Goal: Entertainment & Leisure: Consume media (video, audio)

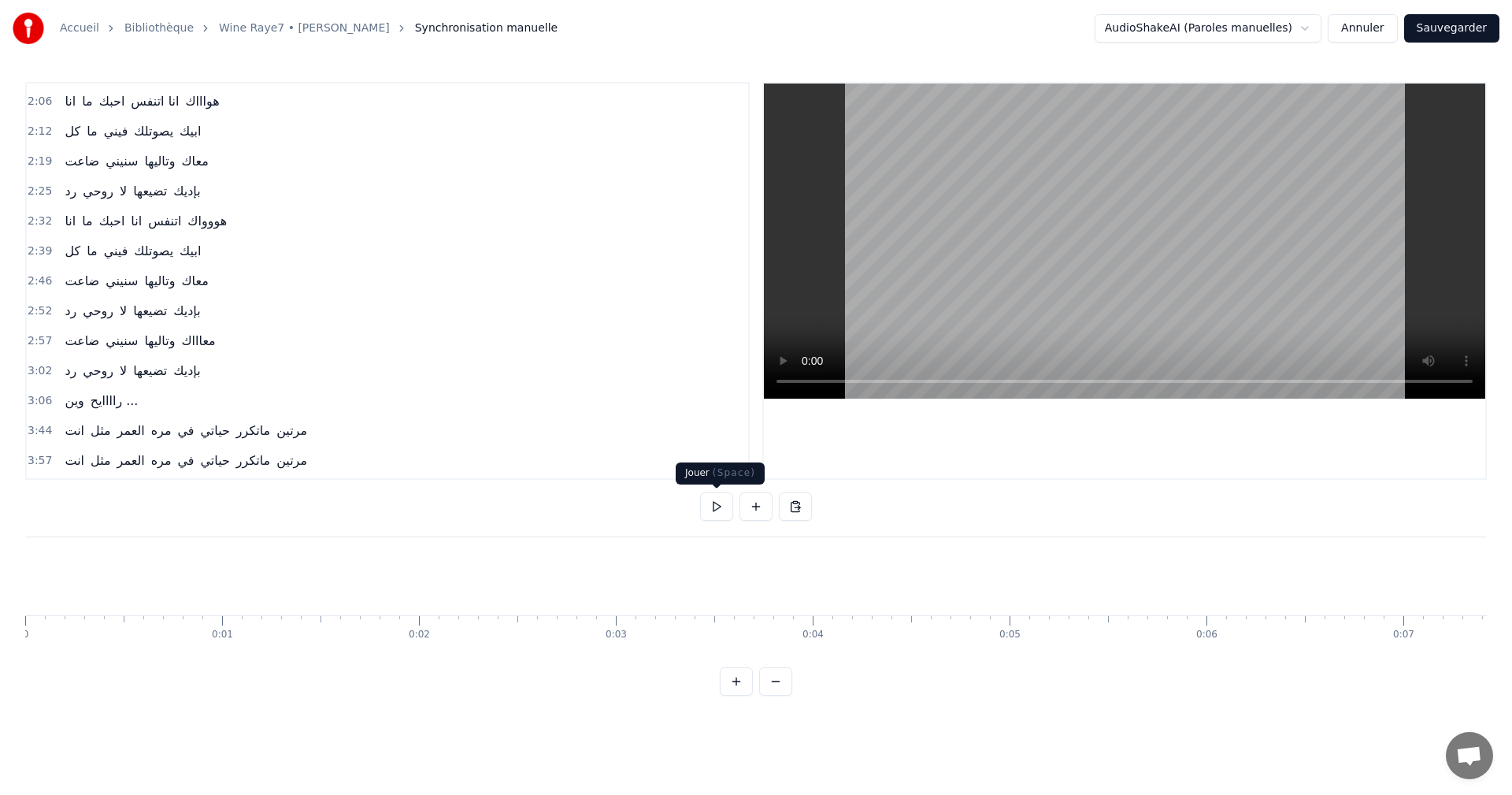
scroll to position [0, 36538]
click at [716, 511] on button at bounding box center [716, 507] width 33 height 28
click at [720, 517] on button at bounding box center [716, 507] width 33 height 28
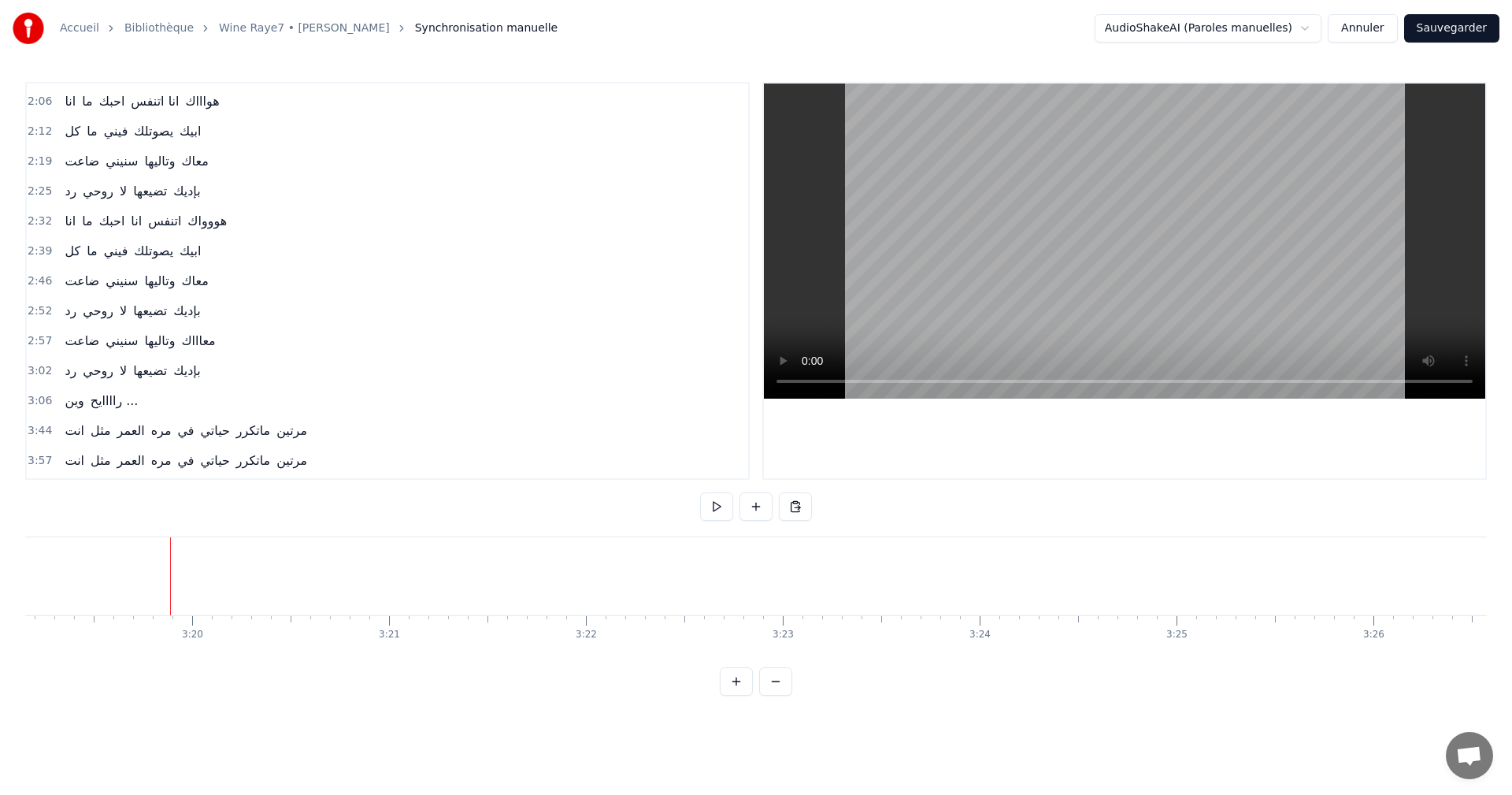
click at [716, 517] on button at bounding box center [716, 507] width 33 height 28
click at [882, 716] on html "Accueil Bibliothèque Wine Raye7 • [PERSON_NAME] Synchronisation manuelle AudioS…" at bounding box center [756, 361] width 1512 height 721
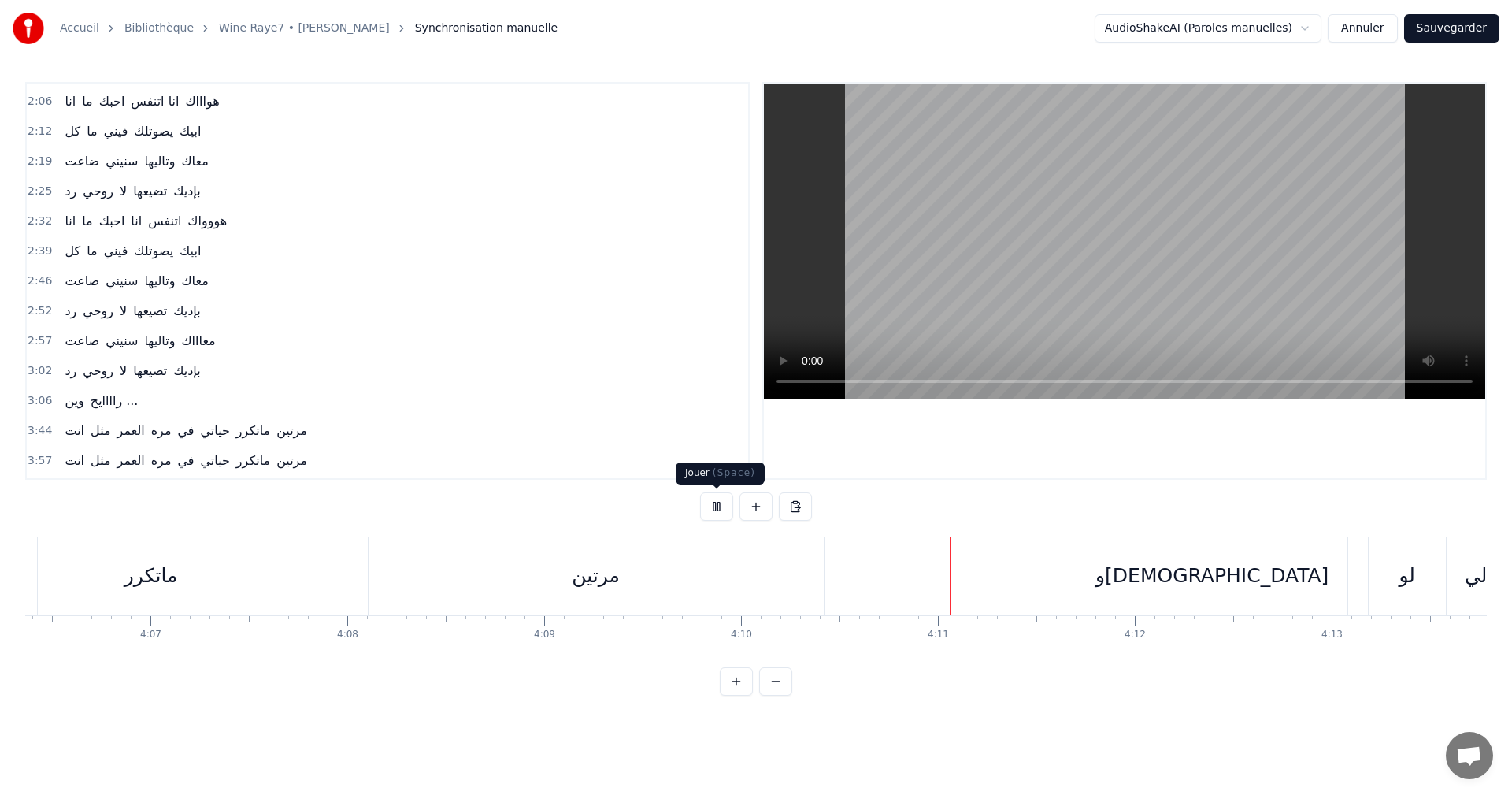
click at [719, 503] on button at bounding box center [716, 507] width 33 height 28
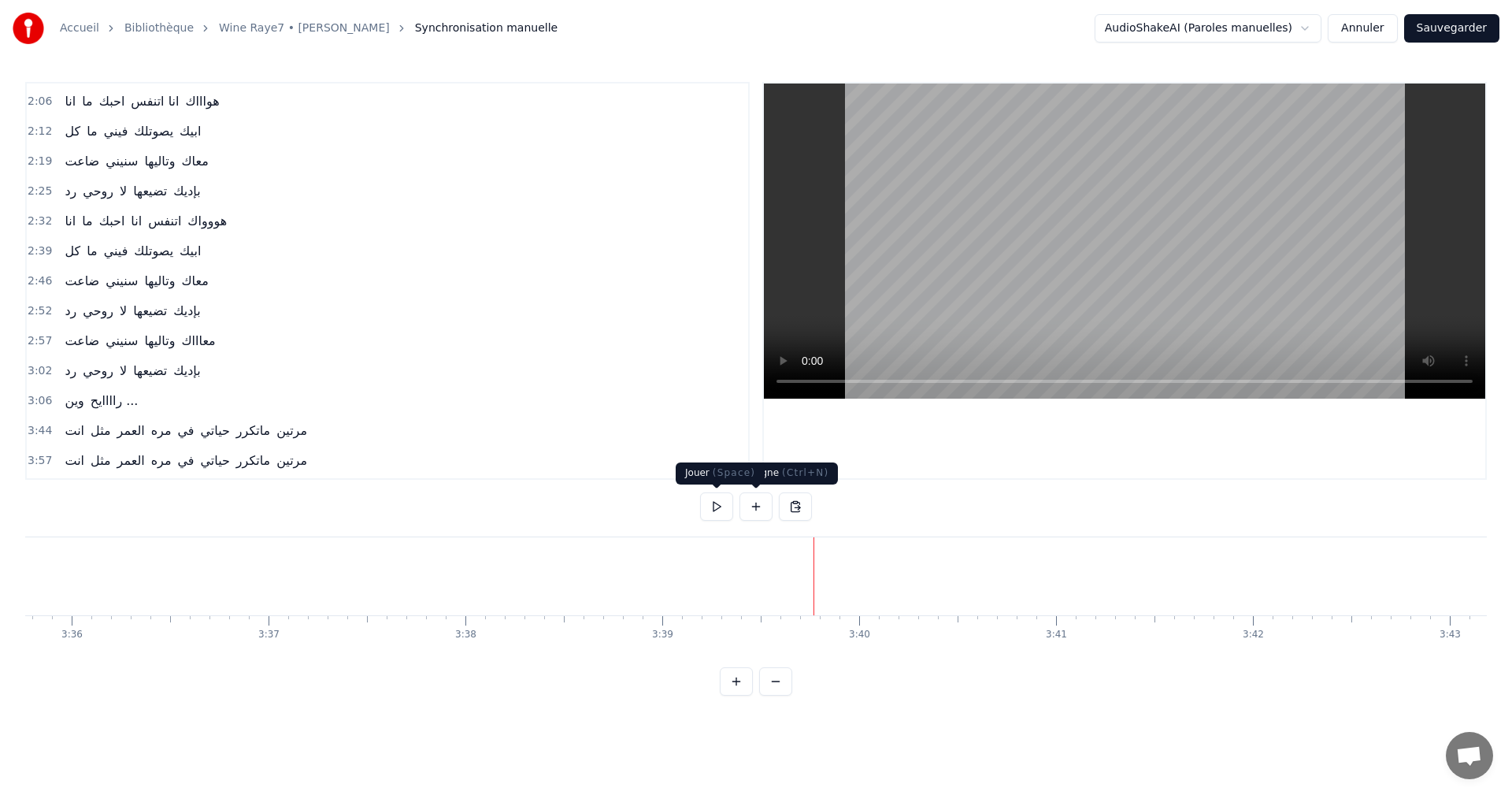
click at [717, 507] on button at bounding box center [716, 507] width 33 height 28
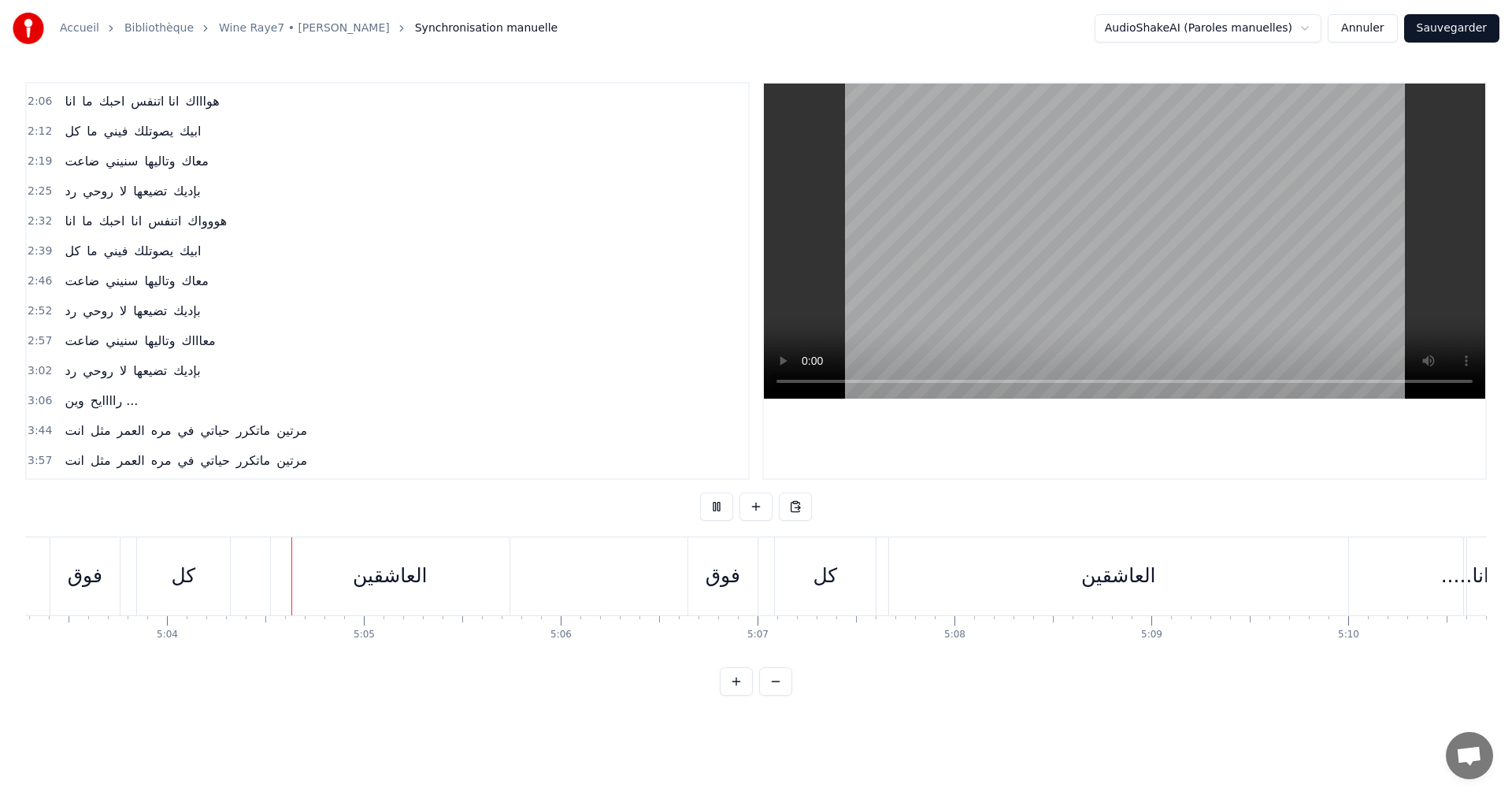
scroll to position [0, 59762]
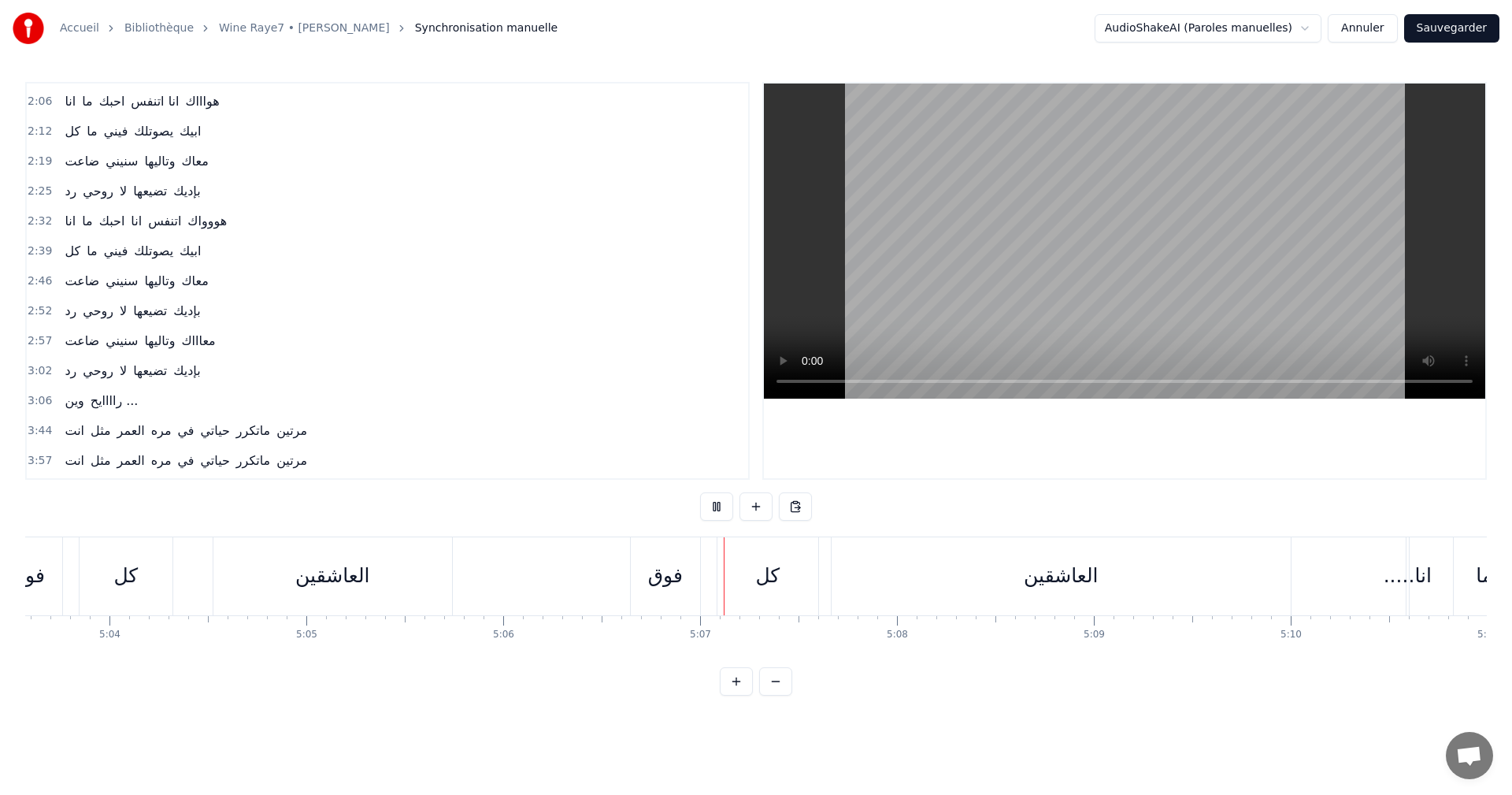
click at [716, 510] on button at bounding box center [716, 507] width 33 height 28
click at [119, 582] on div "كل" at bounding box center [126, 576] width 25 height 30
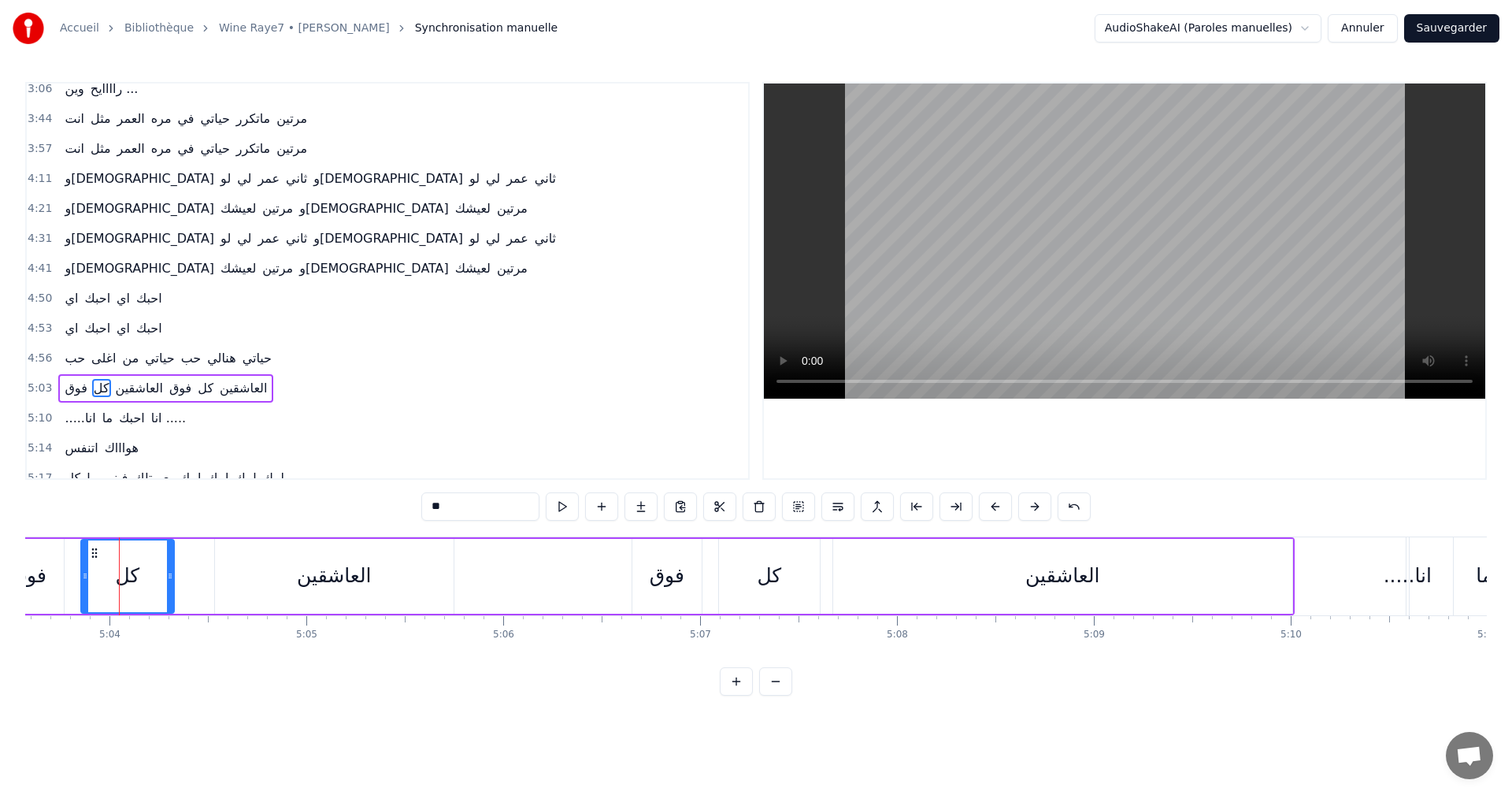
scroll to position [625, 0]
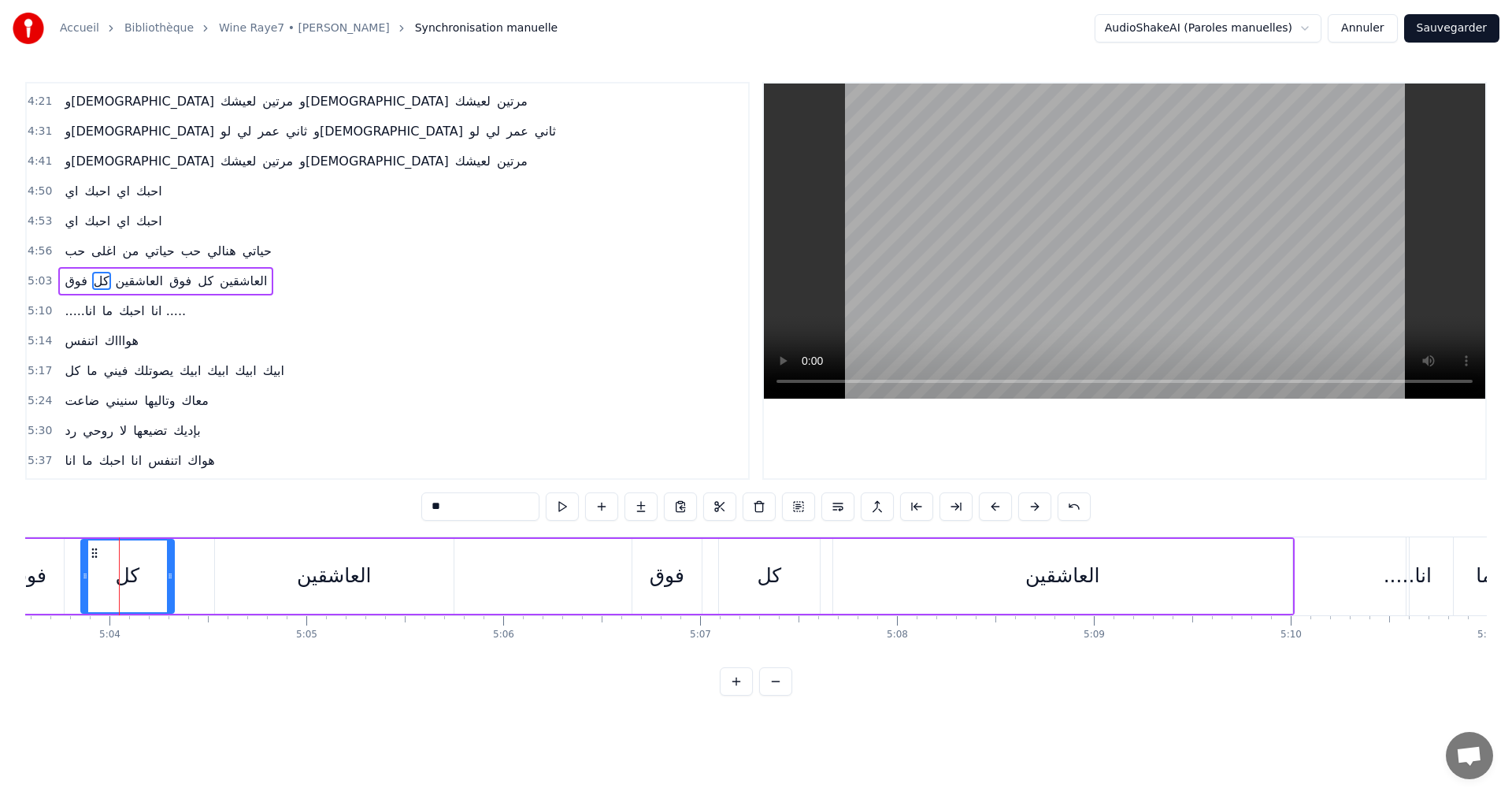
drag, startPoint x: 438, startPoint y: 506, endPoint x: 450, endPoint y: 506, distance: 12.0
click at [438, 505] on input "**" at bounding box center [480, 507] width 119 height 28
type input "*"
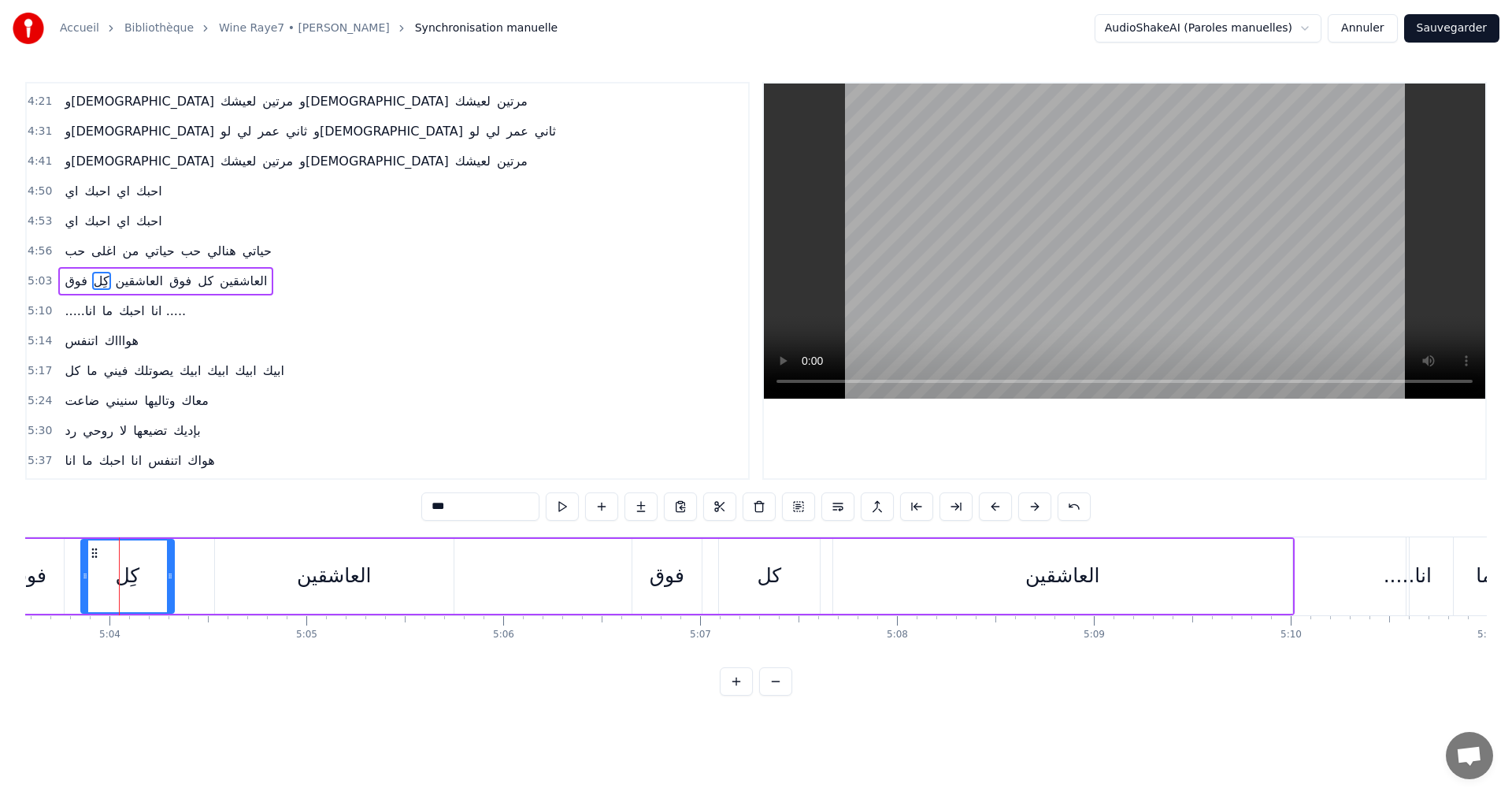
click at [799, 590] on div "كل" at bounding box center [769, 576] width 101 height 75
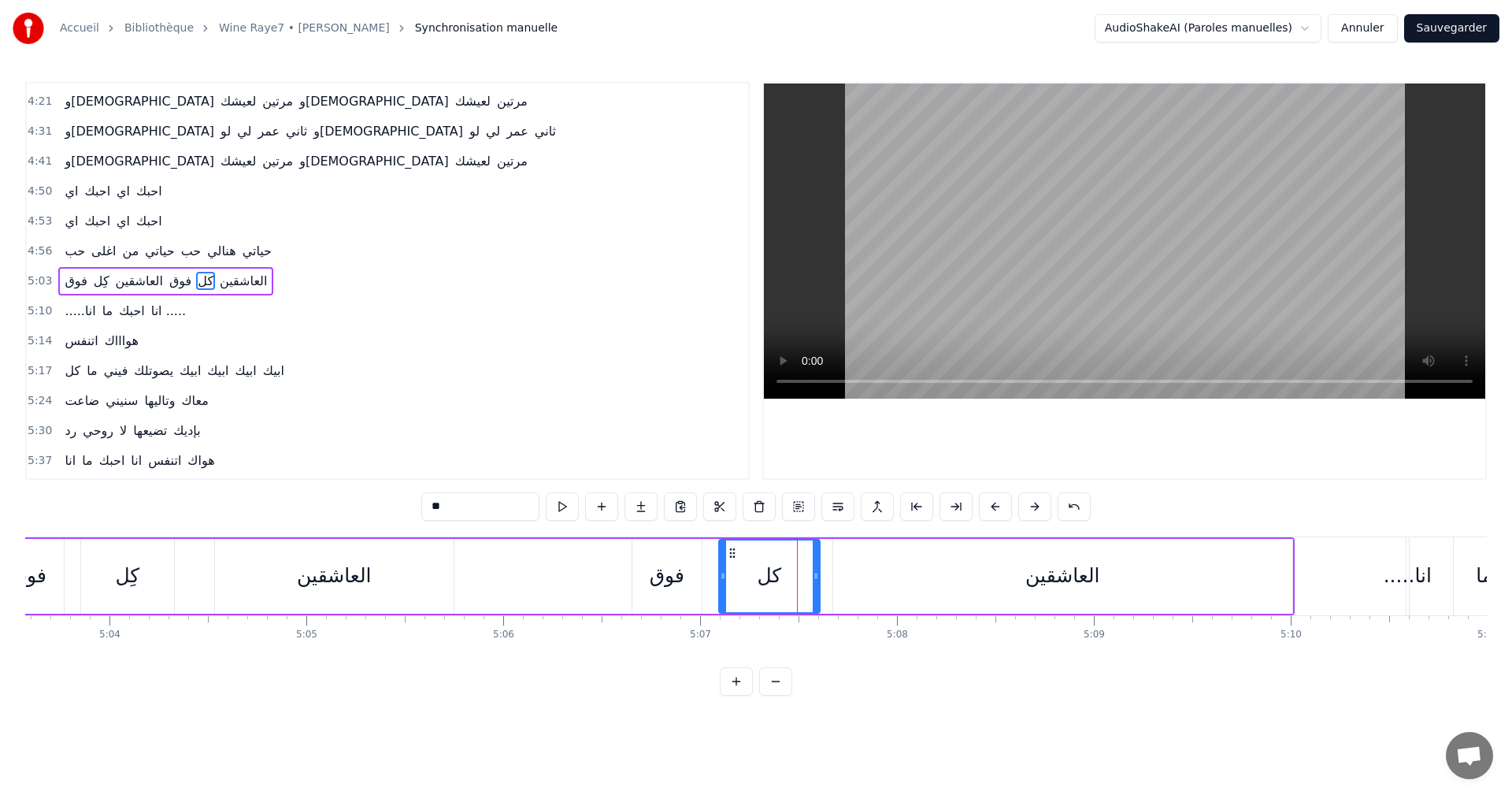
click at [471, 508] on input "**" at bounding box center [480, 507] width 119 height 28
paste input "*"
click at [562, 508] on button at bounding box center [562, 507] width 33 height 28
click at [838, 554] on div "العاشقين" at bounding box center [1062, 576] width 459 height 75
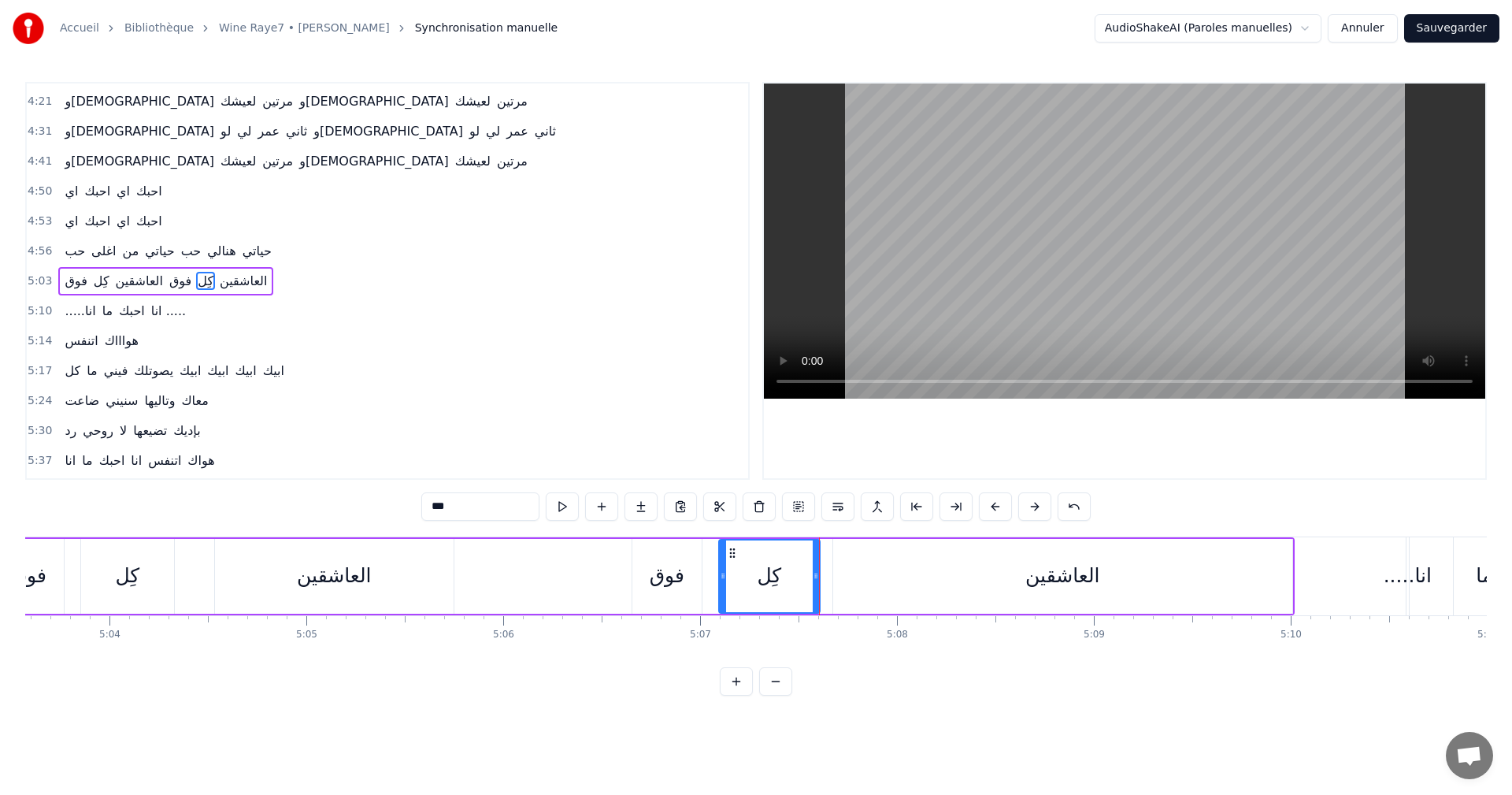
type input "********"
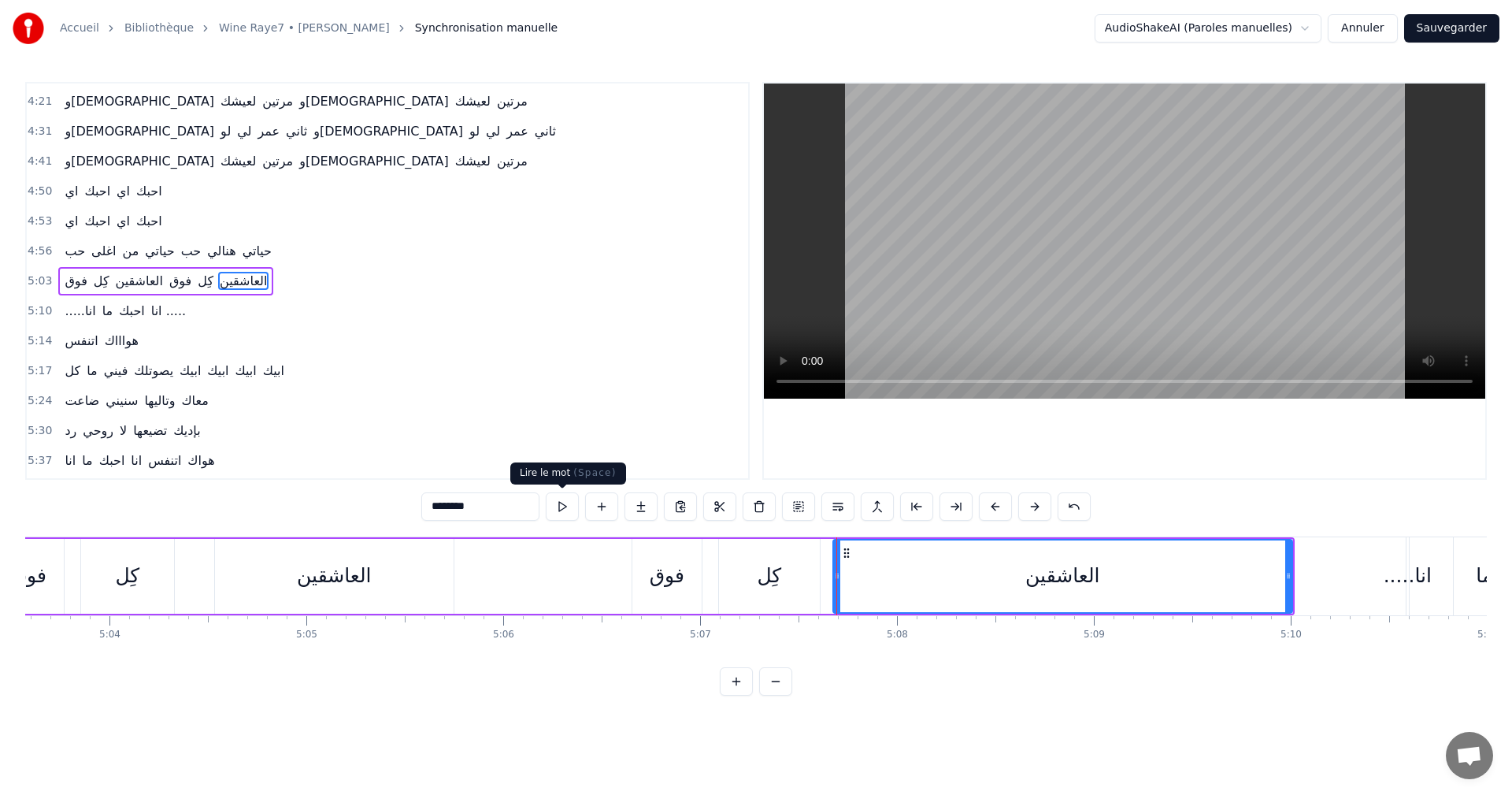
click at [568, 507] on button at bounding box center [562, 507] width 33 height 28
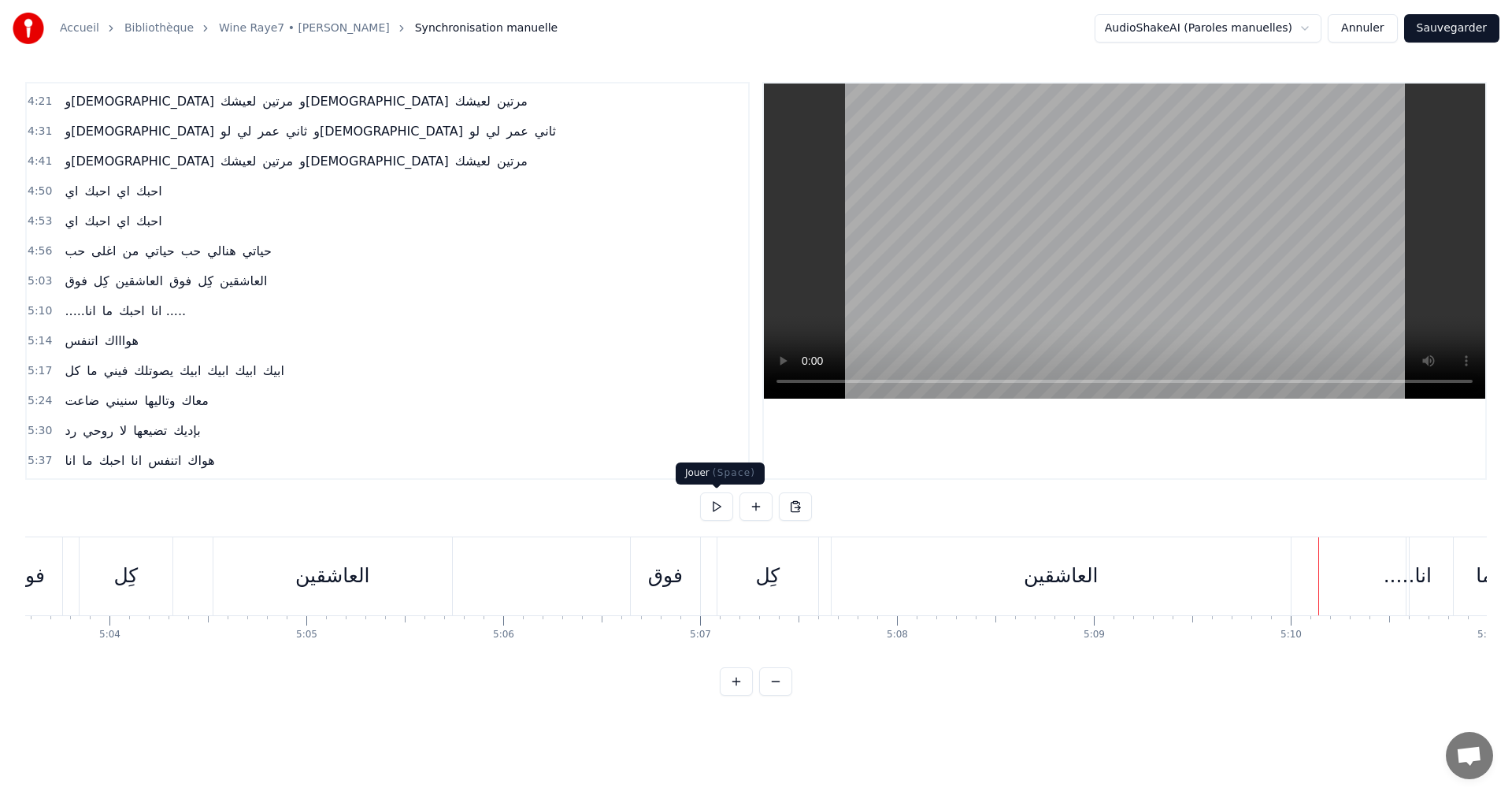
click at [710, 505] on button at bounding box center [716, 507] width 33 height 28
click at [700, 492] on button at bounding box center [716, 507] width 33 height 28
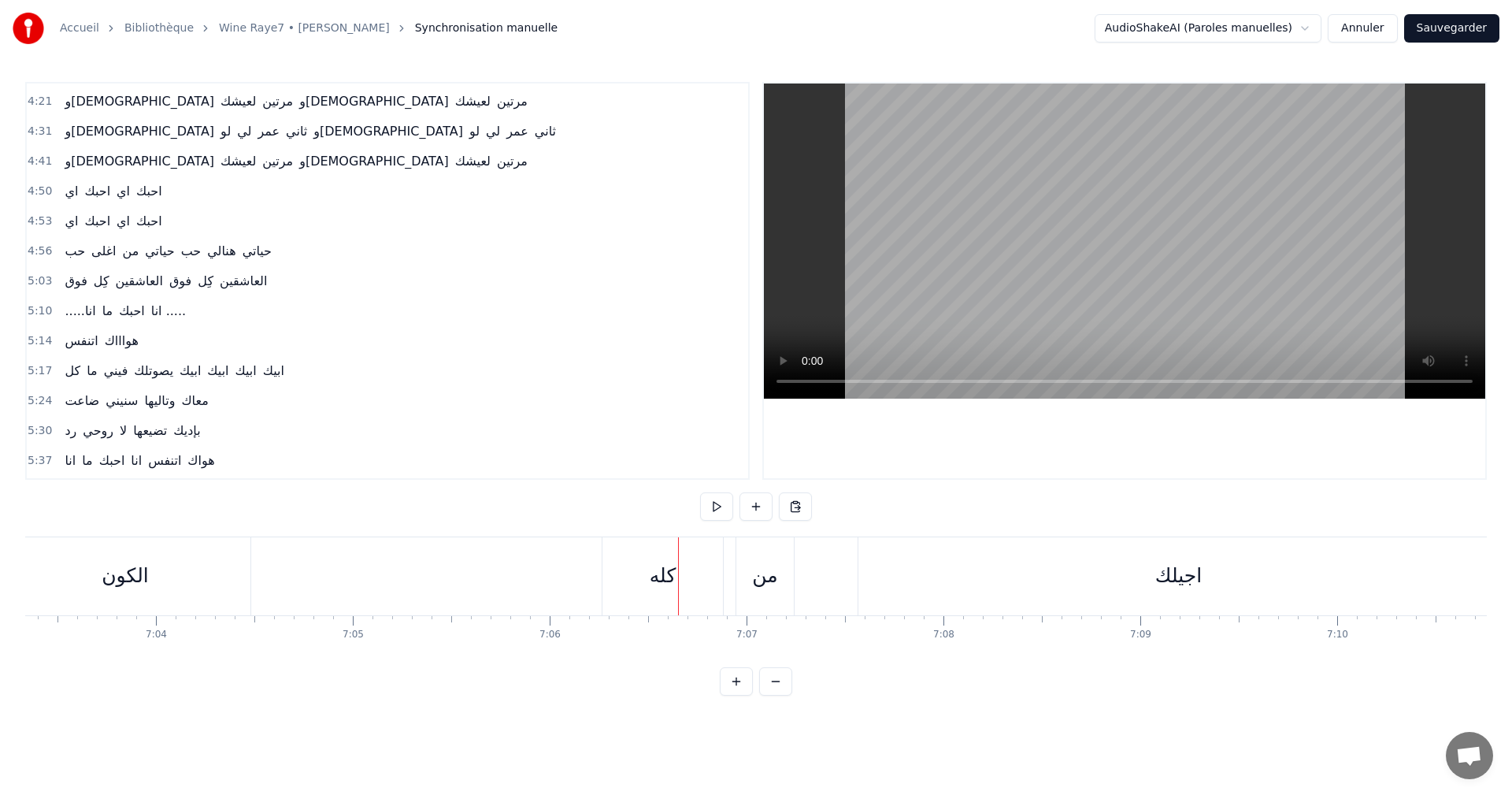
click at [700, 492] on button at bounding box center [716, 507] width 33 height 28
click at [716, 508] on button at bounding box center [716, 507] width 33 height 28
click at [981, 582] on div "الكون" at bounding box center [968, 576] width 47 height 30
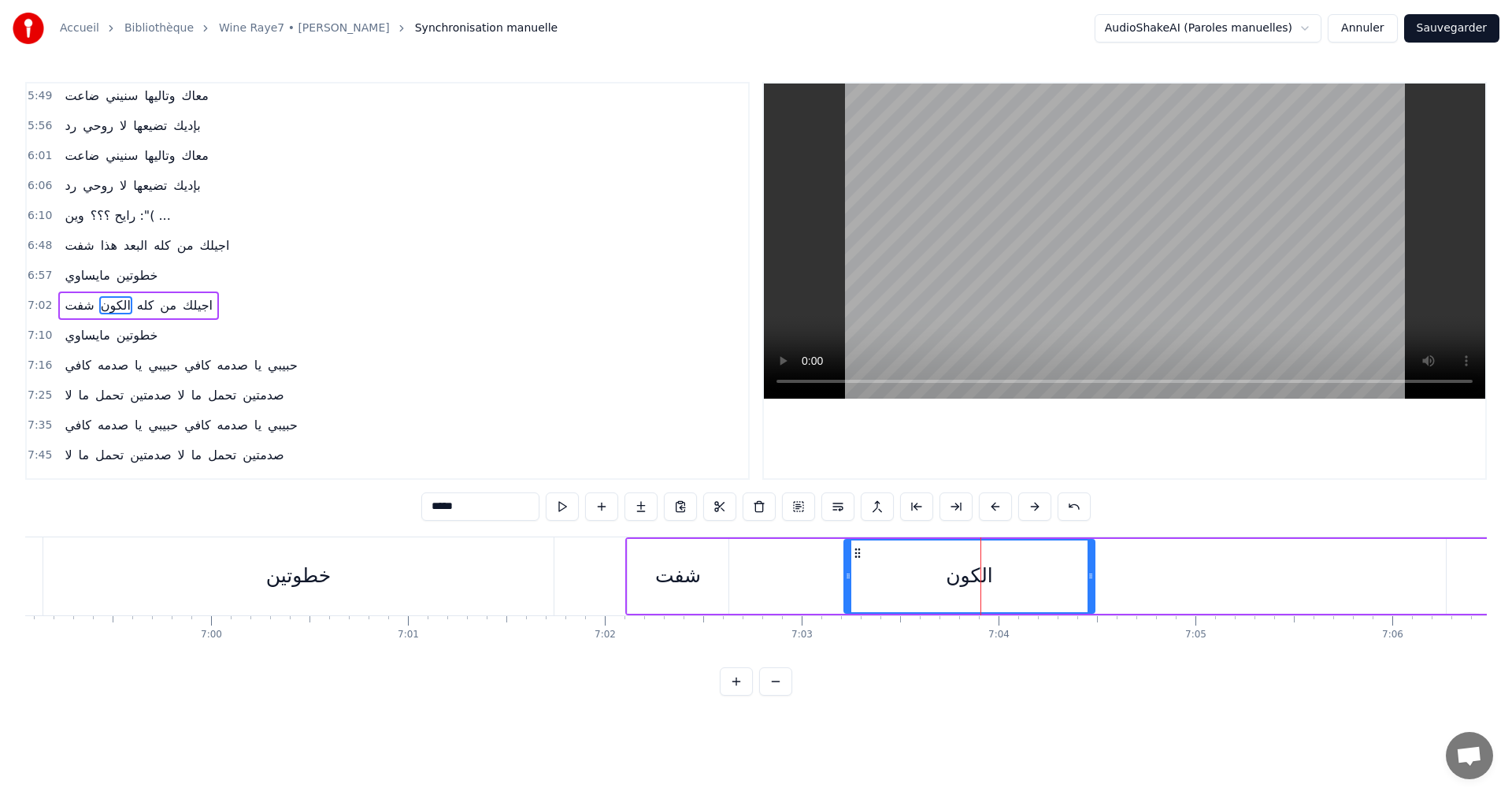
scroll to position [1074, 0]
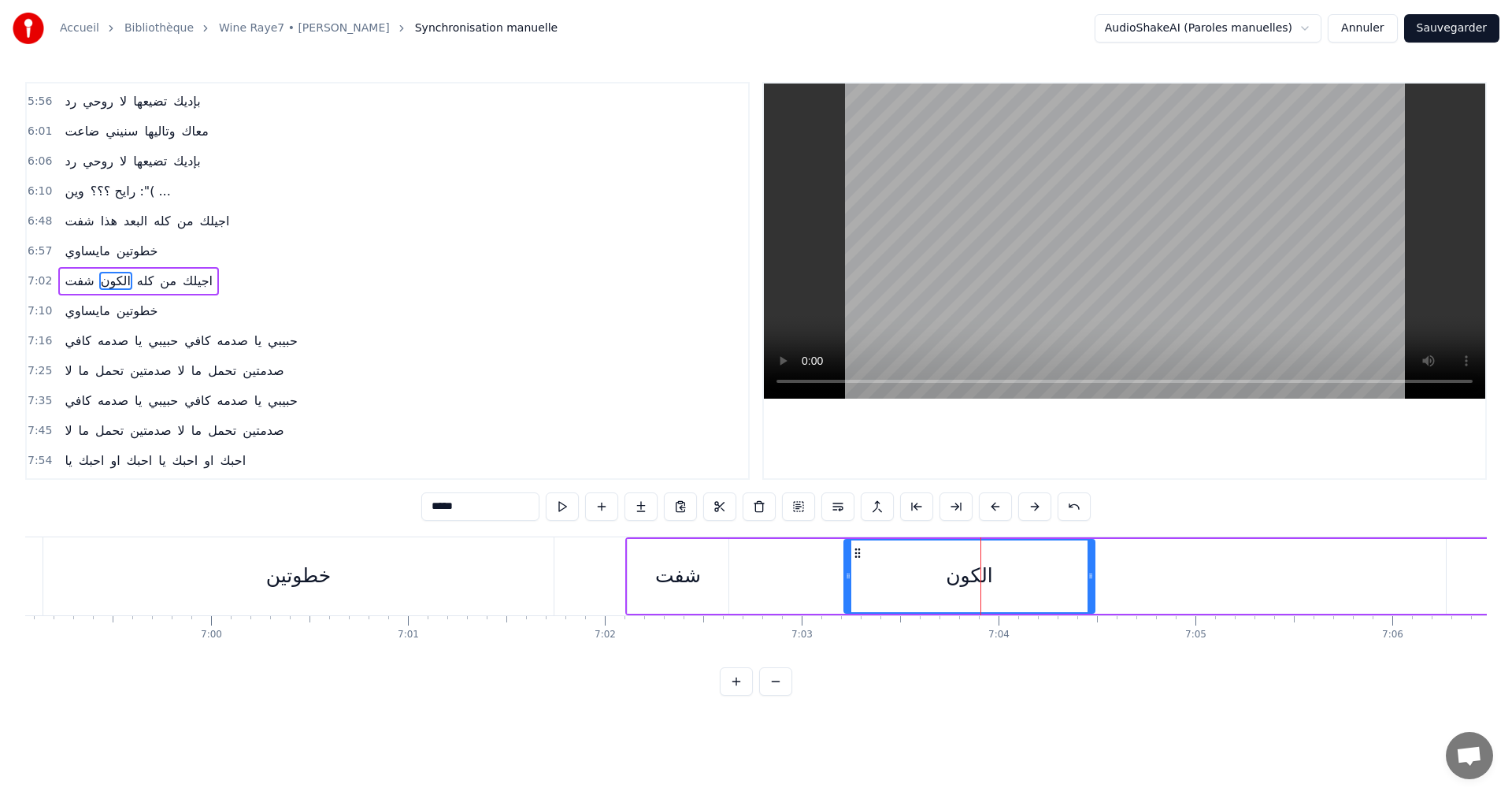
click at [511, 513] on input "*****" at bounding box center [480, 507] width 119 height 28
type input "*********"
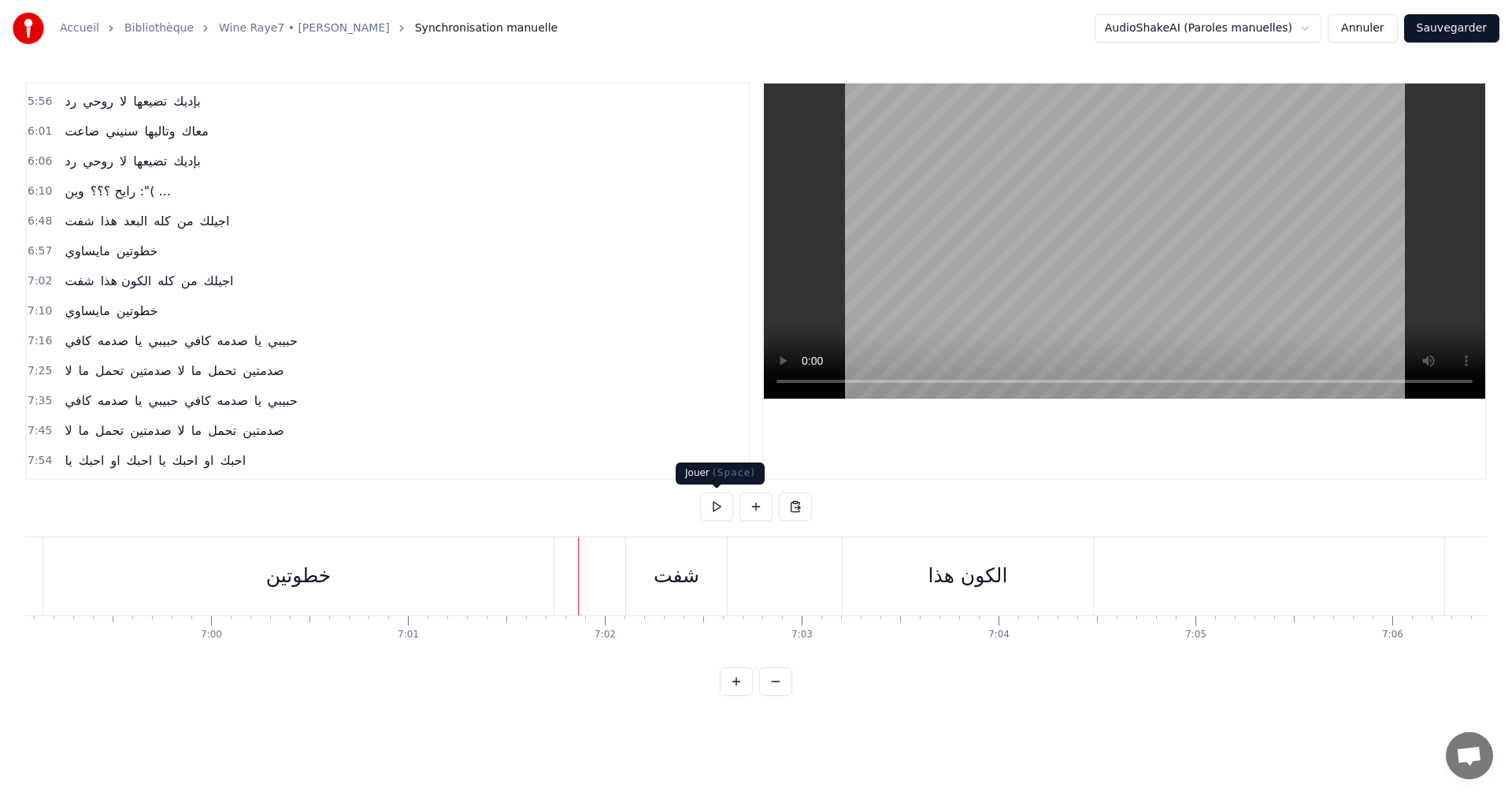
click at [713, 510] on button at bounding box center [716, 507] width 33 height 28
click at [714, 510] on button at bounding box center [716, 507] width 33 height 28
click at [937, 564] on div "الكون هذا" at bounding box center [968, 576] width 80 height 30
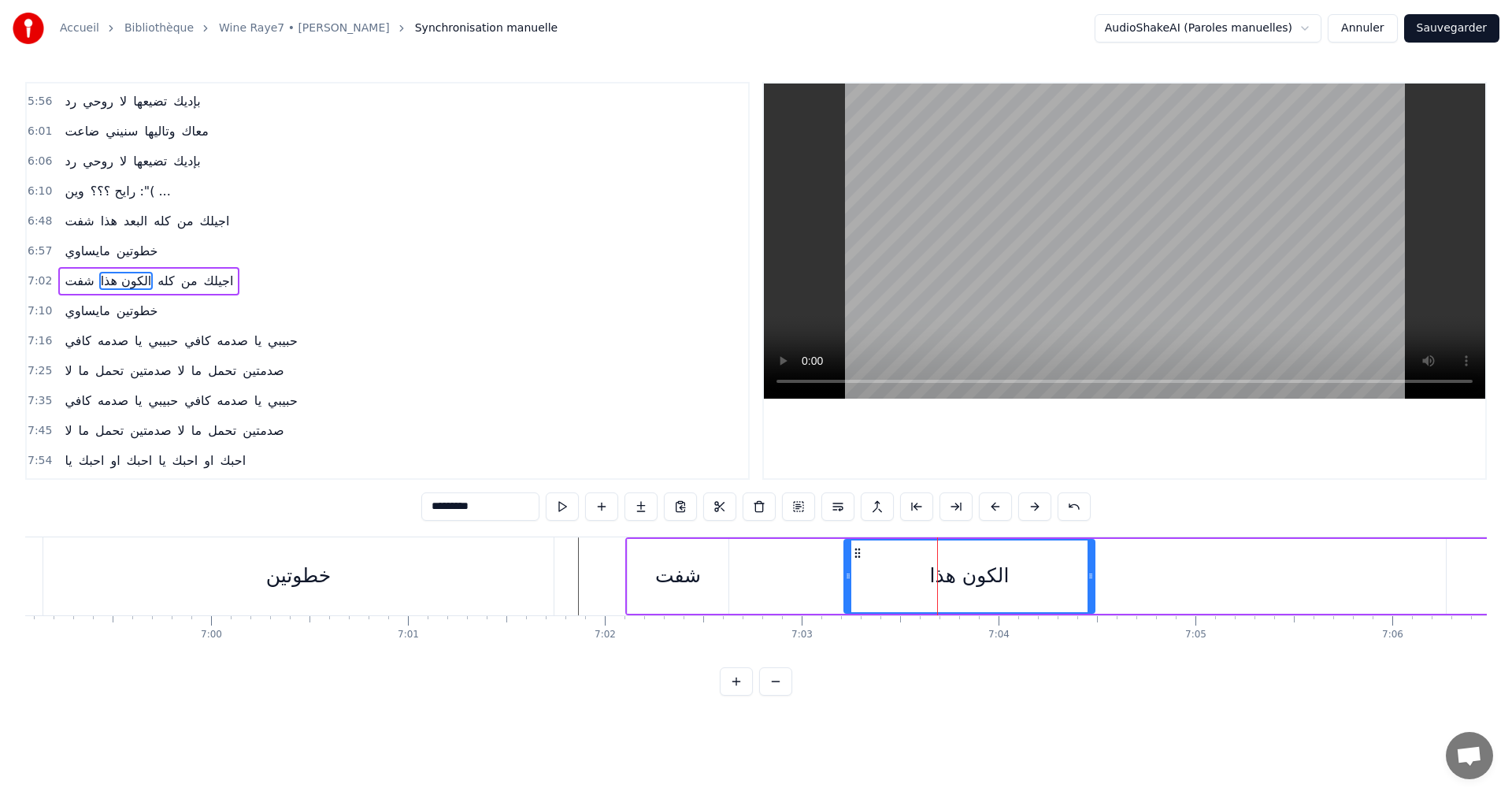
click at [453, 508] on input "*********" at bounding box center [480, 507] width 119 height 28
click at [475, 509] on input "*********" at bounding box center [480, 507] width 119 height 28
click at [464, 503] on input "*********" at bounding box center [480, 507] width 119 height 28
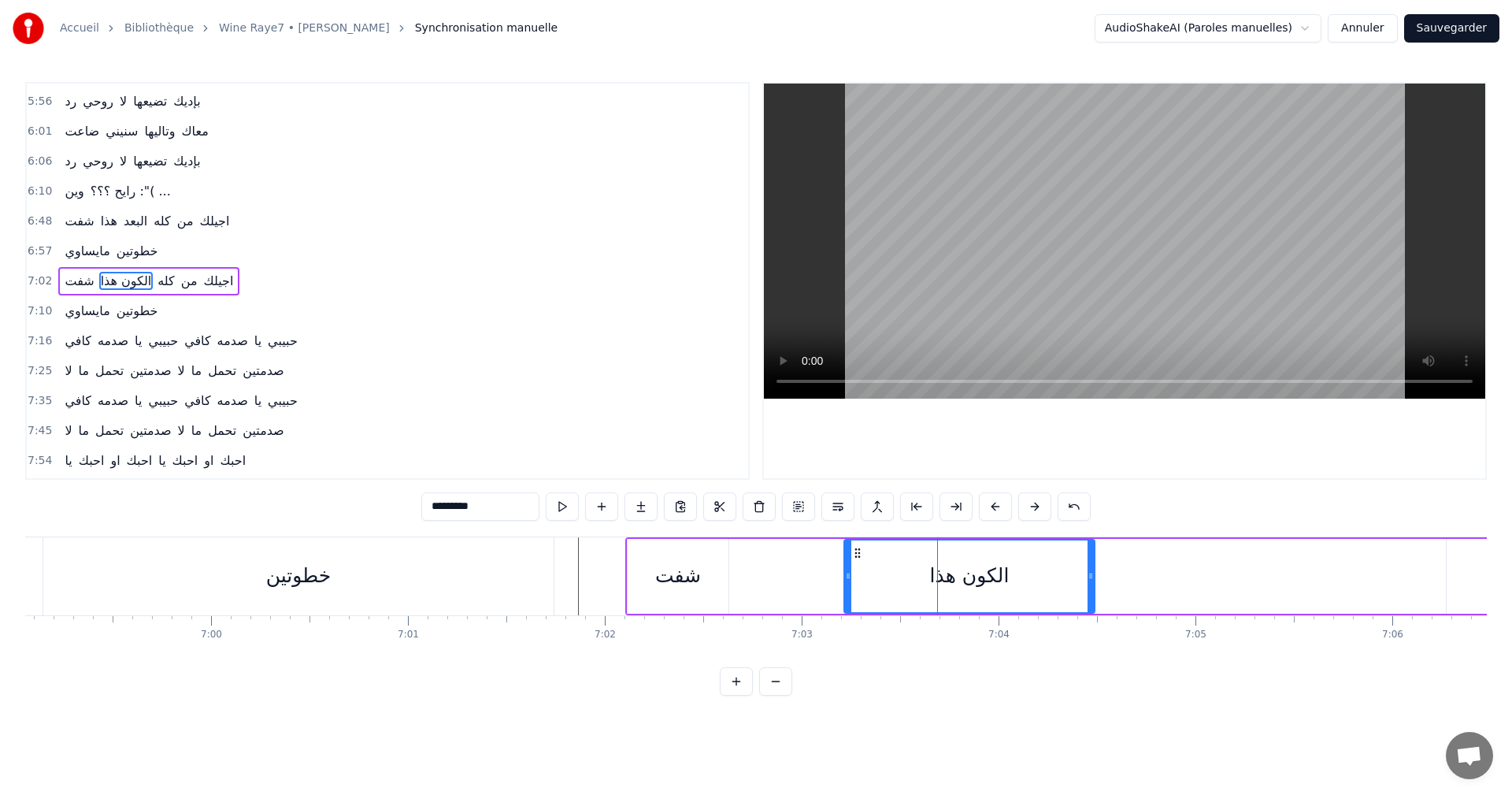
click at [464, 503] on input "*********" at bounding box center [480, 507] width 119 height 28
paste input "******"
type input "*"
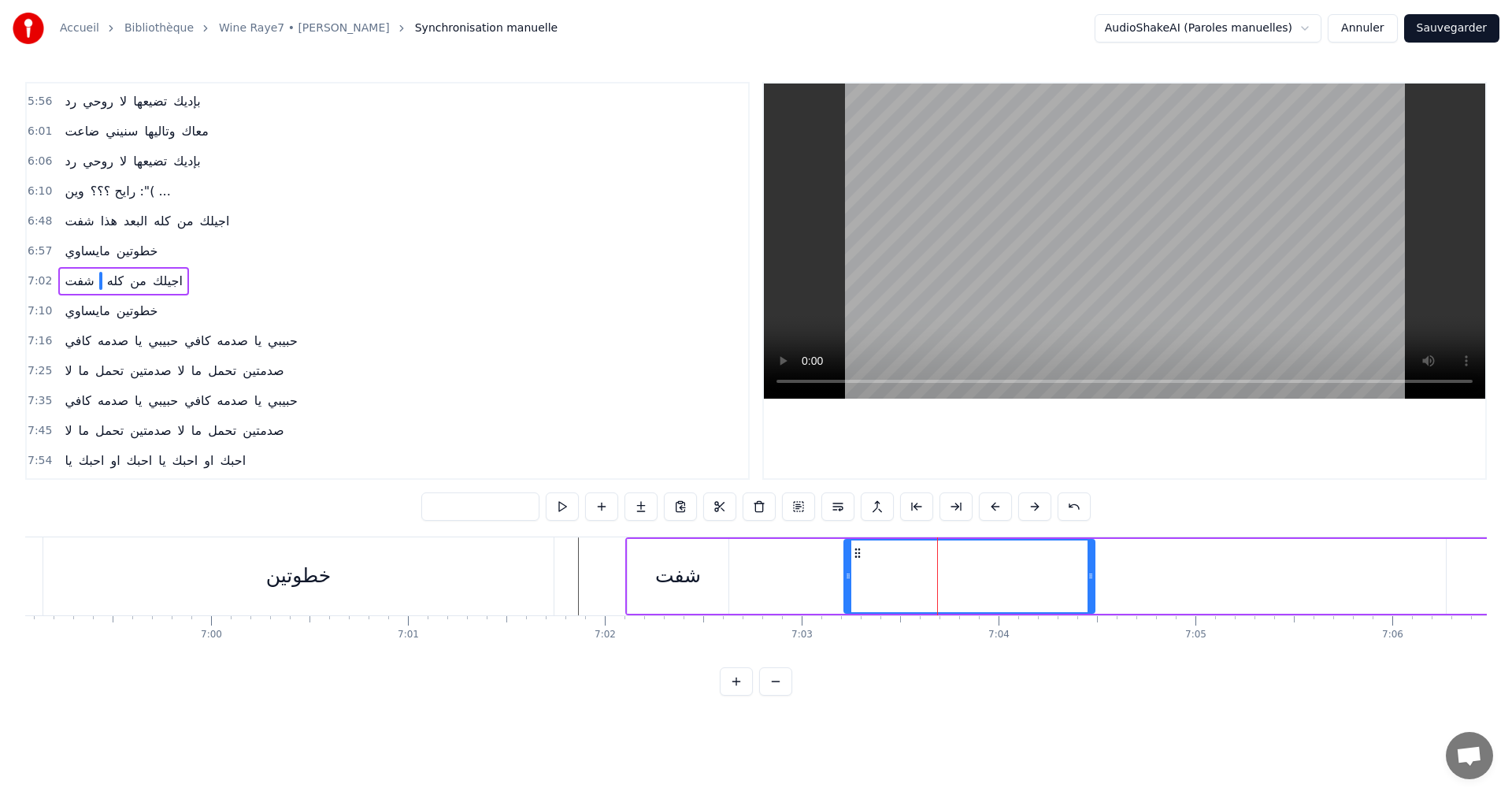
type input "*"
type input "*********"
click at [551, 509] on button at bounding box center [562, 507] width 33 height 28
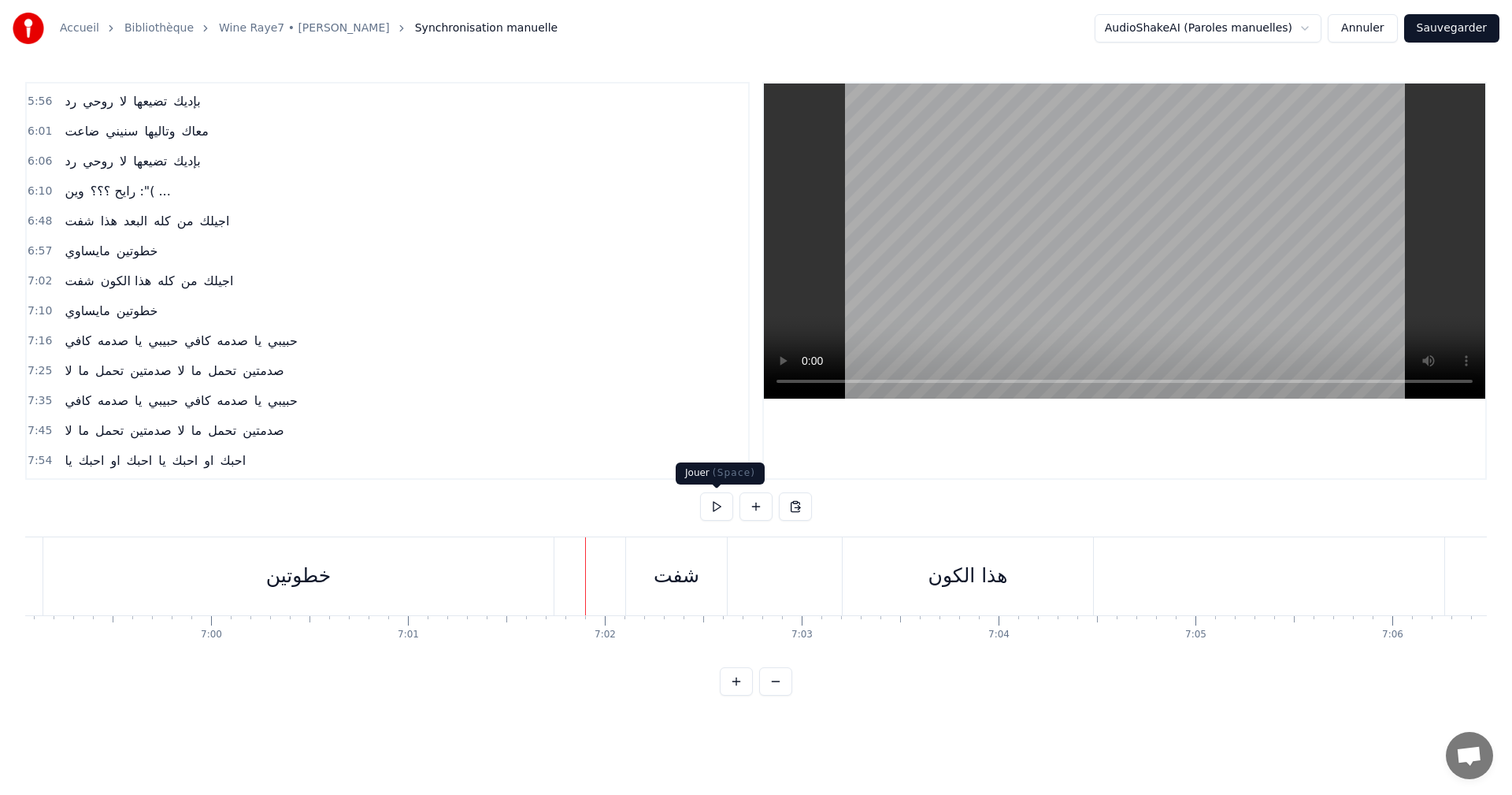
click at [710, 507] on button at bounding box center [716, 507] width 33 height 28
click at [1461, 26] on button "Sauvegarder" at bounding box center [1451, 28] width 95 height 28
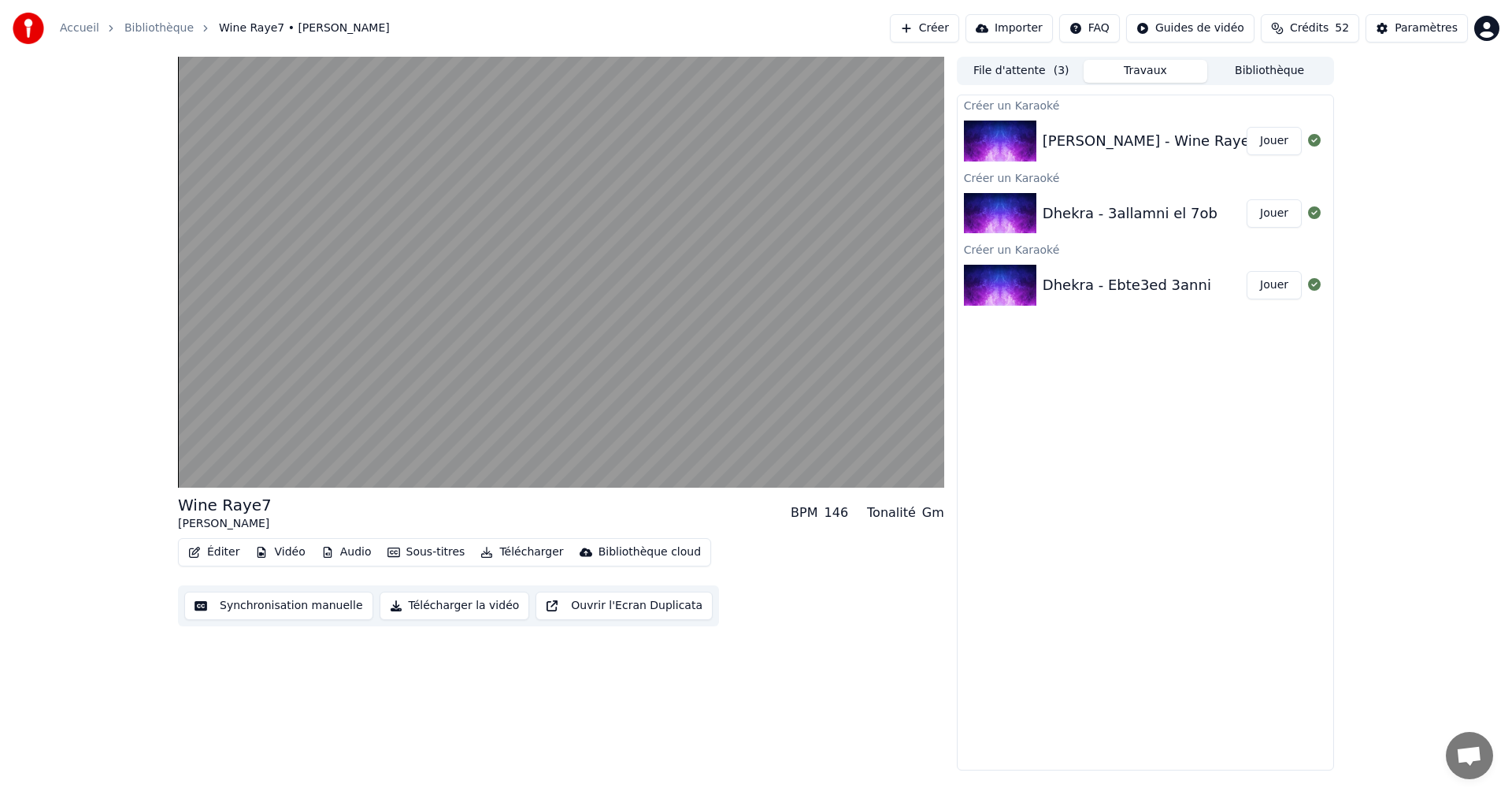
click at [1281, 215] on button "Jouer" at bounding box center [1274, 213] width 55 height 28
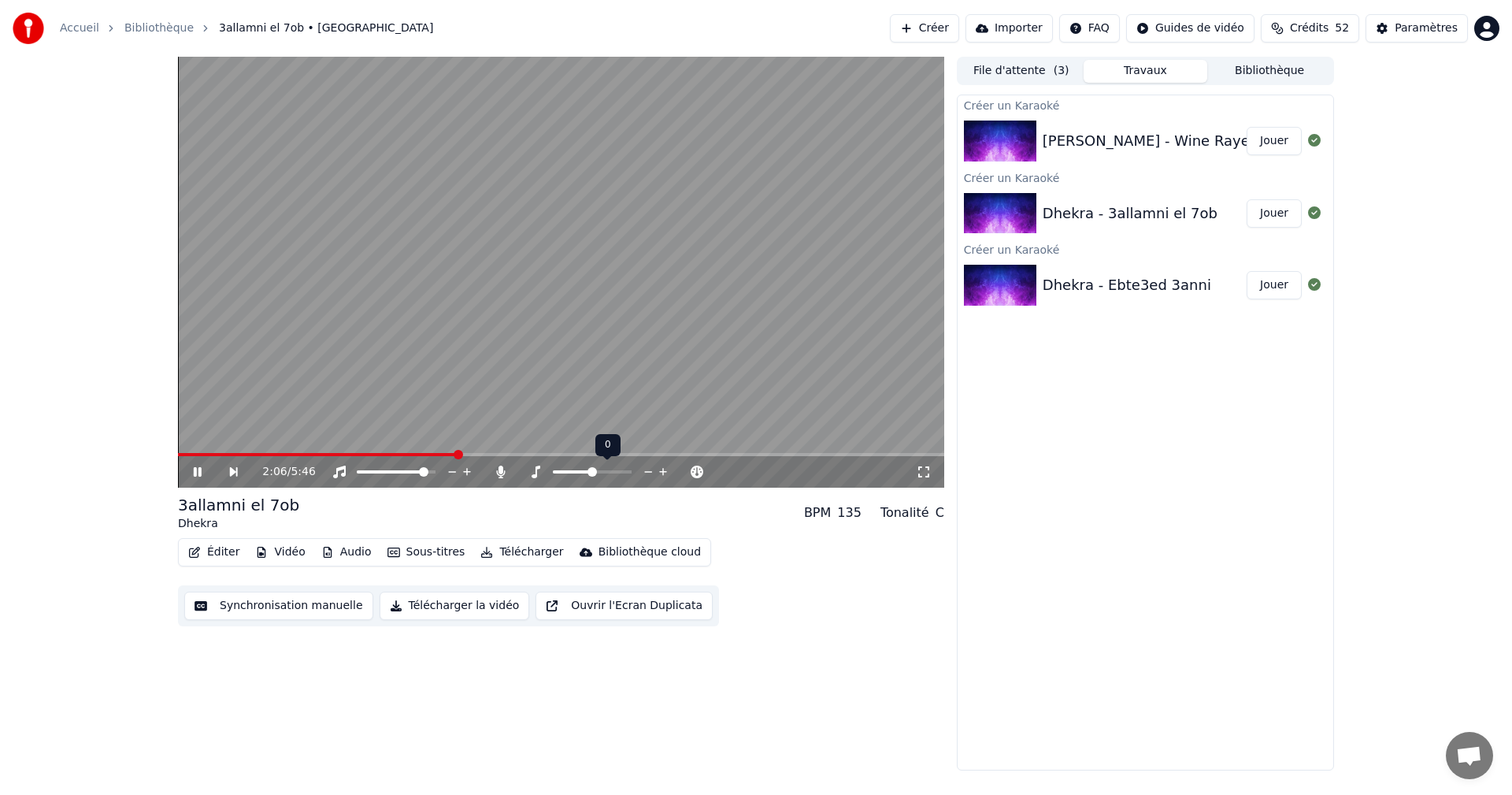
click at [592, 467] on span at bounding box center [592, 471] width 9 height 9
click at [662, 467] on icon at bounding box center [664, 471] width 15 height 16
click at [647, 478] on icon at bounding box center [649, 471] width 15 height 16
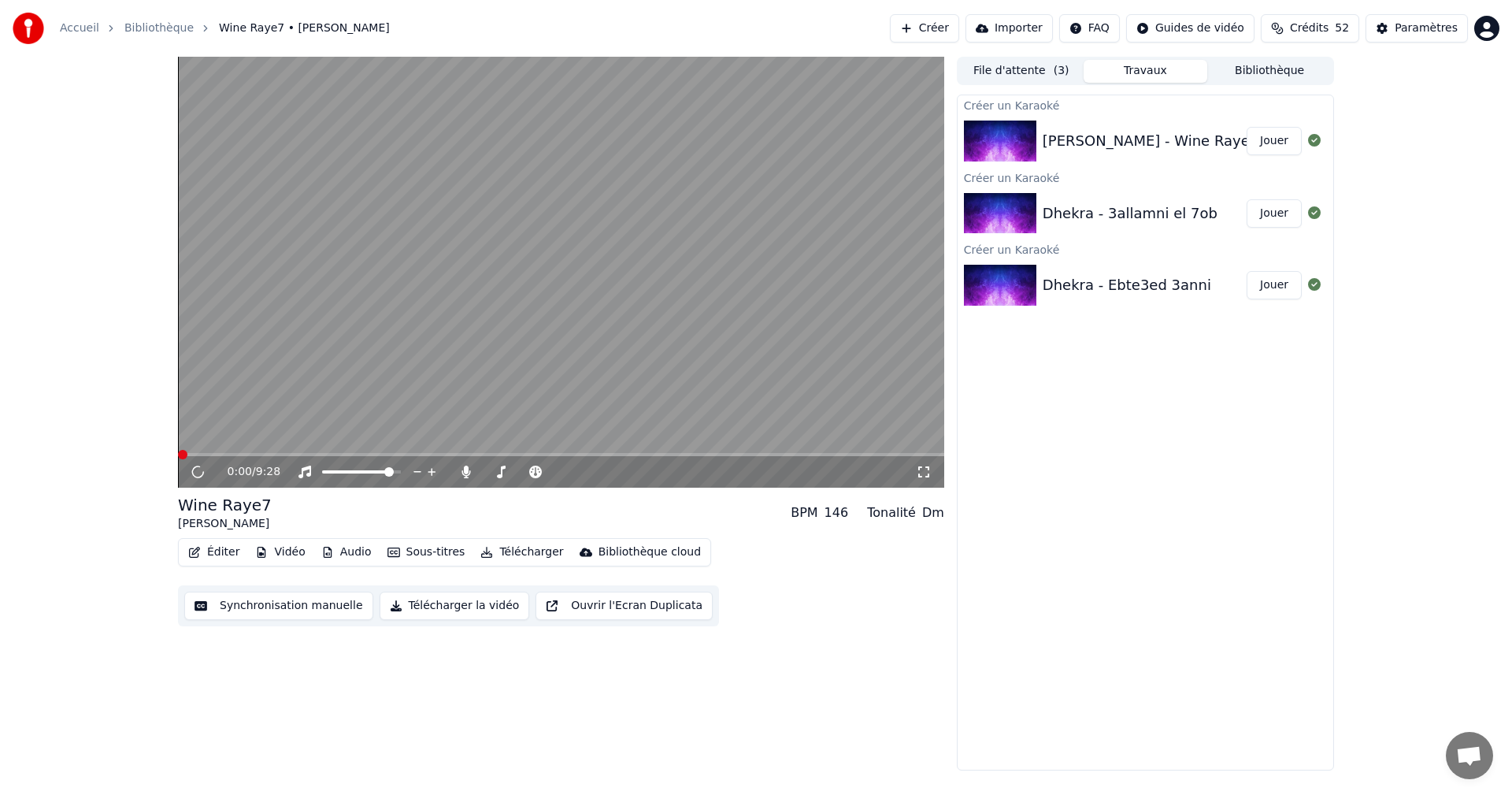
click at [1087, 201] on div "Dhekra - 3allamni el 7ob Jouer" at bounding box center [1145, 213] width 376 height 53
click at [1013, 211] on img at bounding box center [1000, 213] width 72 height 41
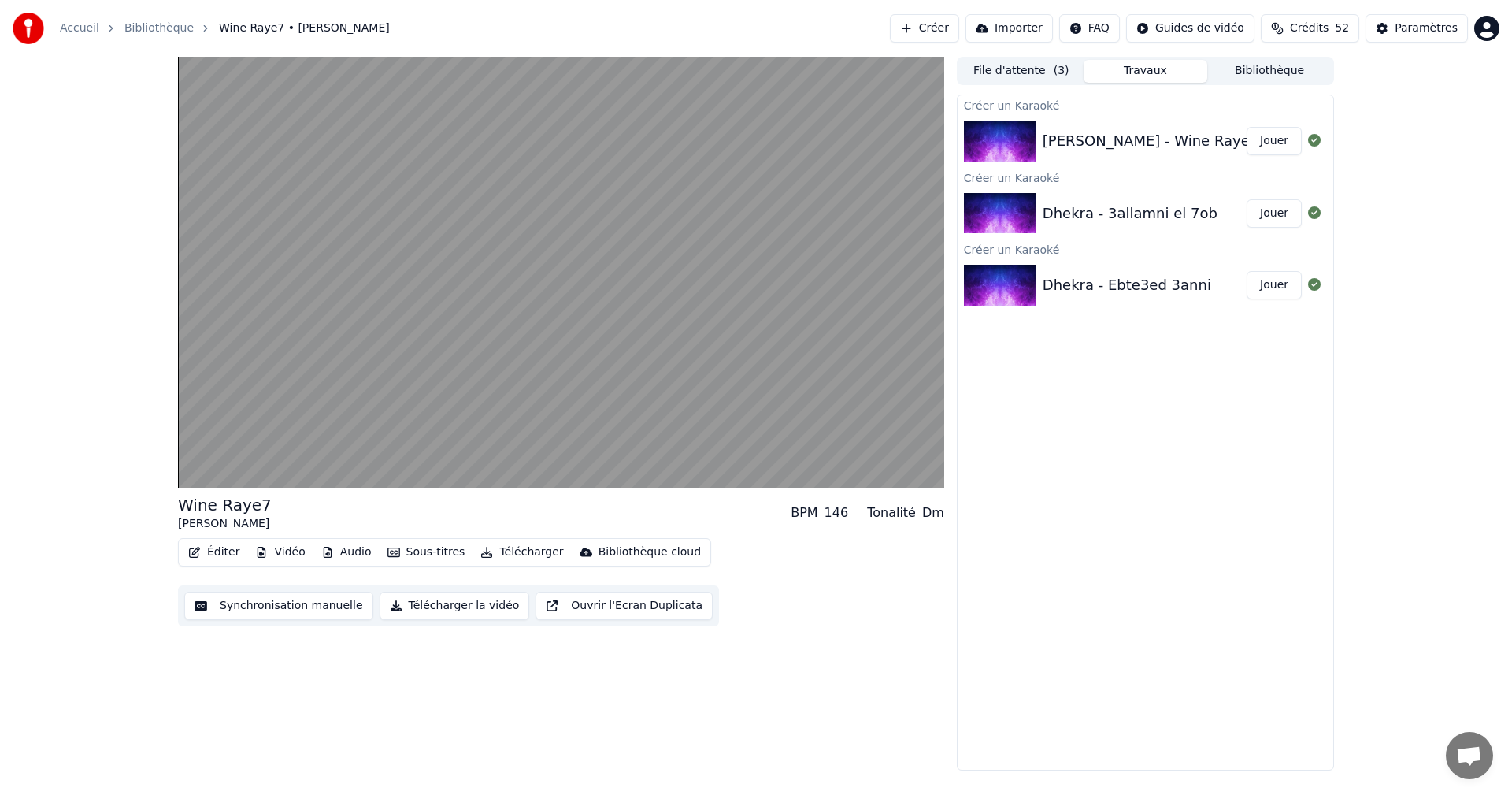
click at [1013, 211] on img at bounding box center [1000, 213] width 72 height 41
click at [1279, 209] on button "Jouer" at bounding box center [1274, 213] width 55 height 28
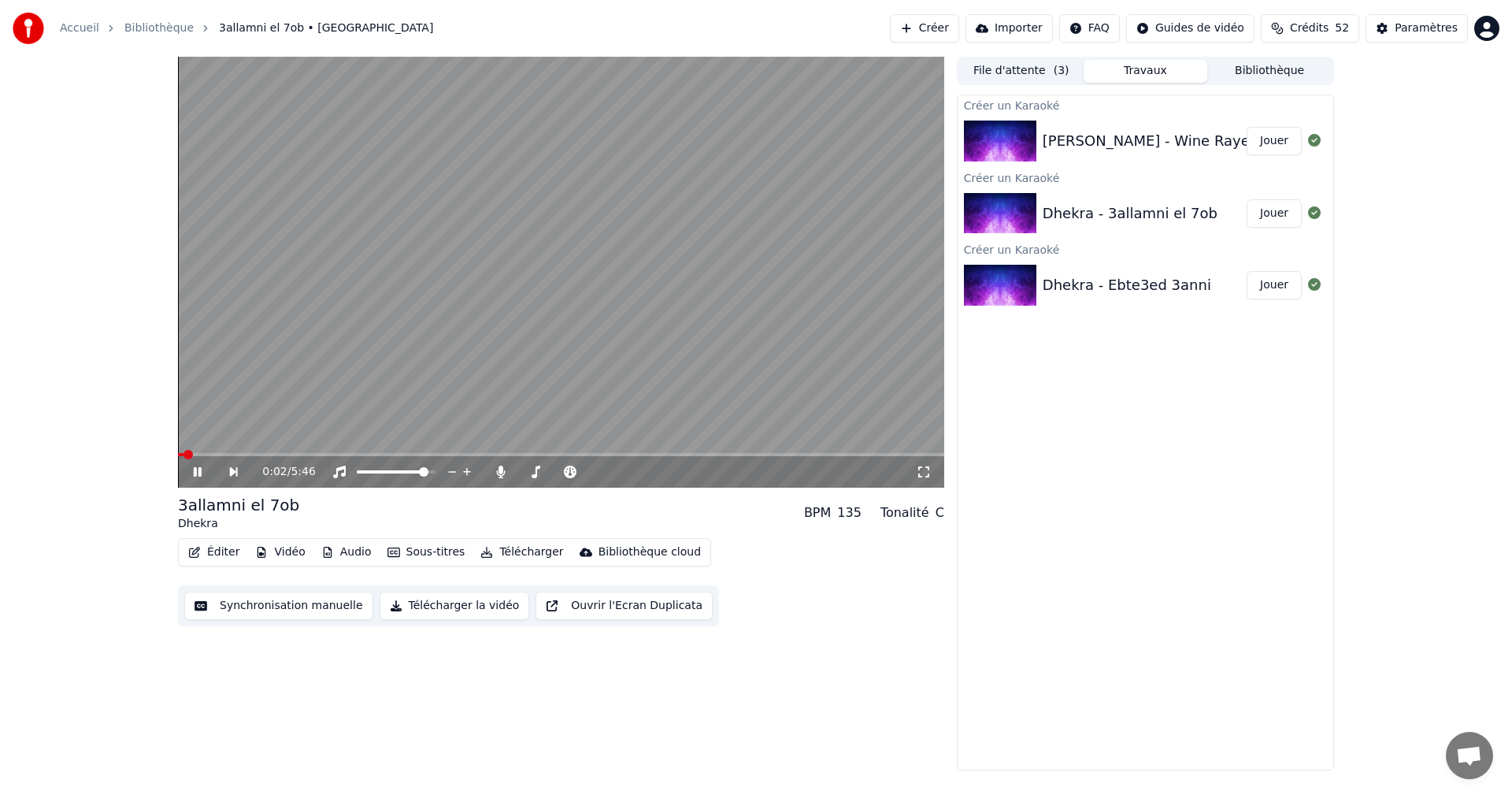
click at [204, 467] on icon at bounding box center [209, 471] width 36 height 12
click at [1125, 432] on div "Créer un Karaoké [PERSON_NAME] - Wine Raye7 Jouer Créer un Karaoké Dhekra - 3al…" at bounding box center [1146, 433] width 378 height 675
click at [452, 603] on button "Télécharger la vidéo" at bounding box center [454, 605] width 151 height 28
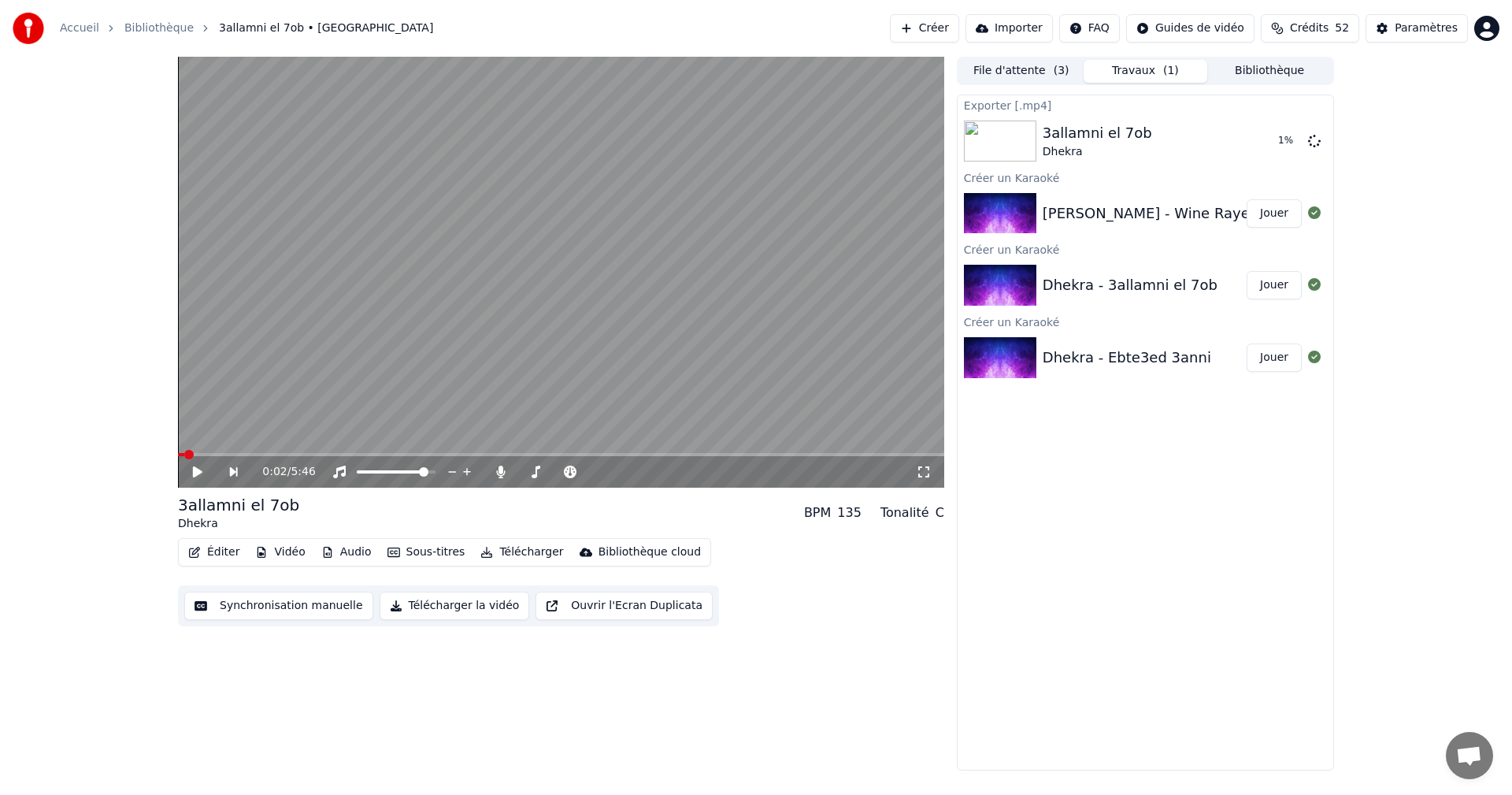
click at [197, 472] on icon at bounding box center [197, 471] width 9 height 11
click at [193, 475] on icon at bounding box center [209, 471] width 36 height 12
click at [1271, 215] on button "Jouer" at bounding box center [1274, 213] width 55 height 28
click at [597, 467] on span at bounding box center [592, 471] width 9 height 9
click at [615, 471] on icon at bounding box center [614, 471] width 15 height 16
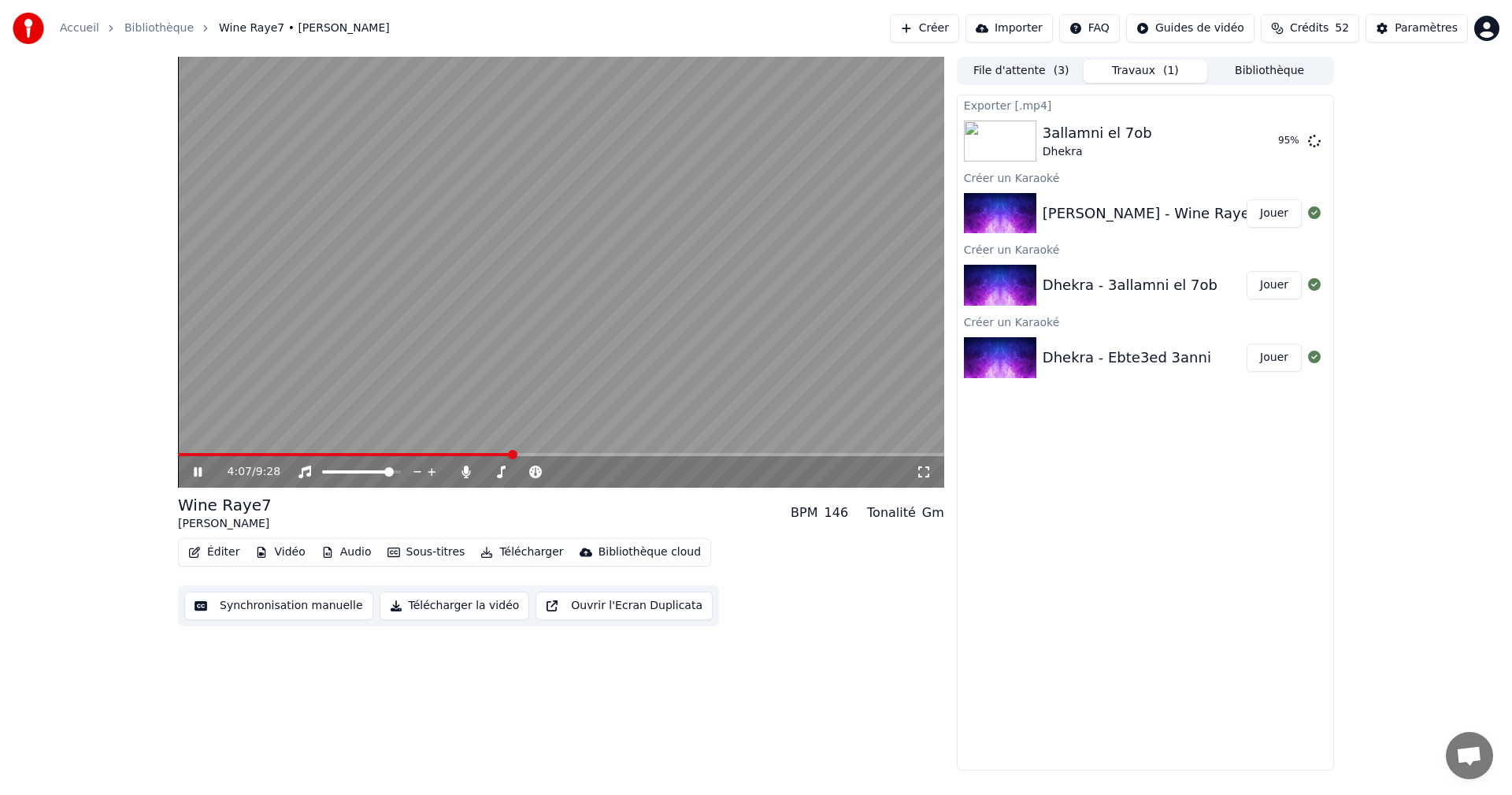
click at [204, 469] on icon at bounding box center [209, 471] width 37 height 12
